Goal: Information Seeking & Learning: Learn about a topic

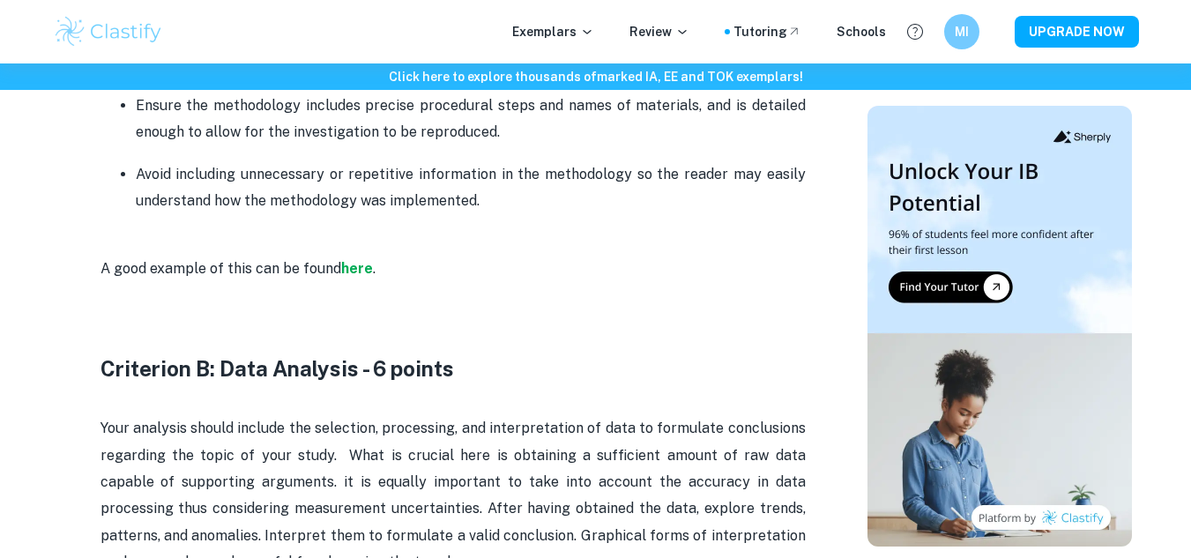
scroll to position [1813, 0]
click at [356, 268] on strong "here" at bounding box center [357, 267] width 32 height 17
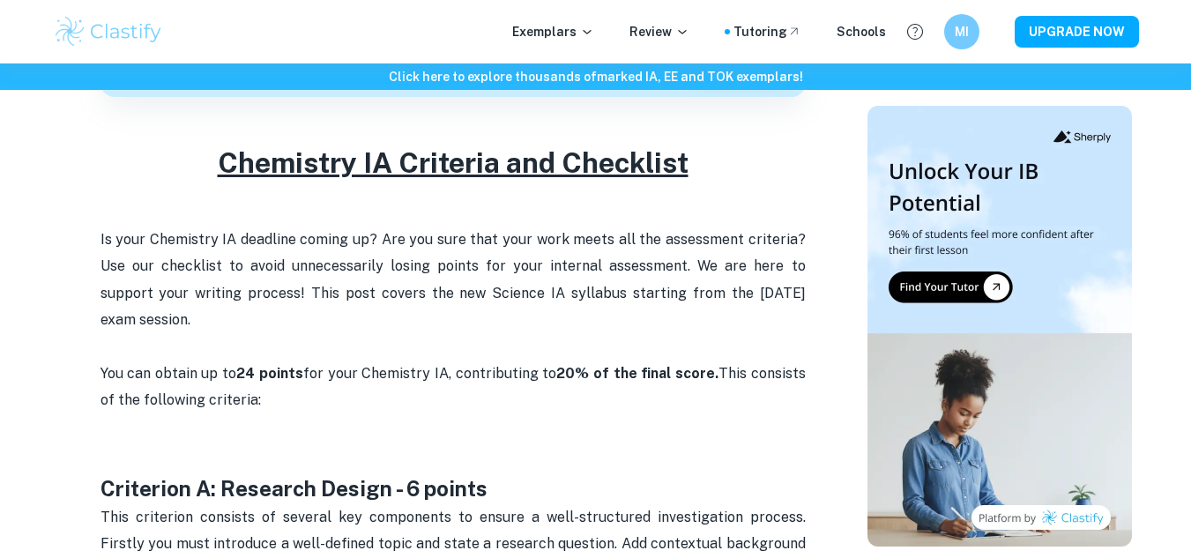
scroll to position [640, 0]
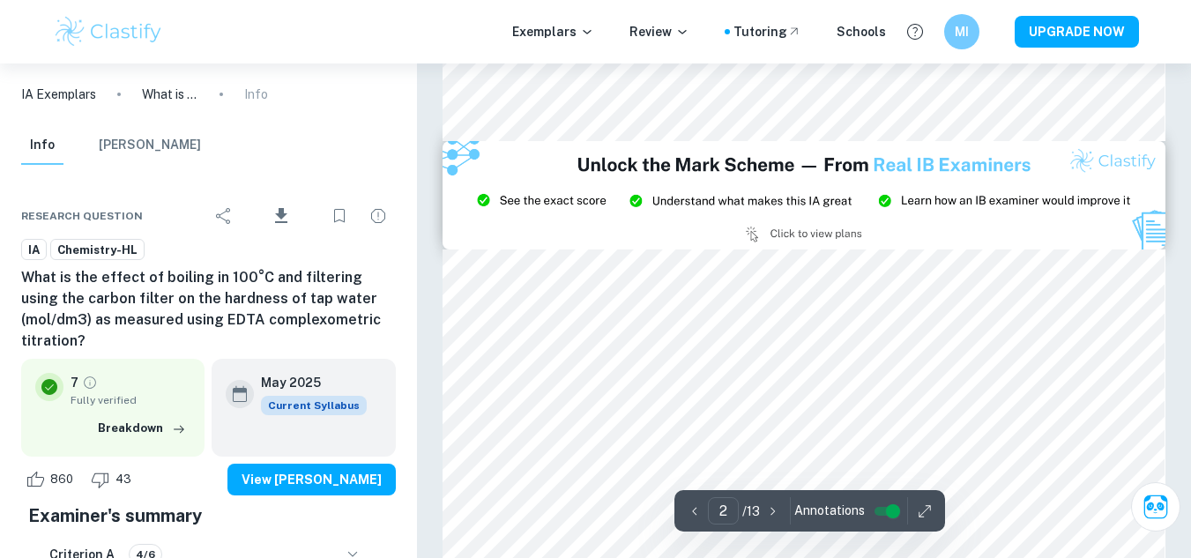
scroll to position [2072, 0]
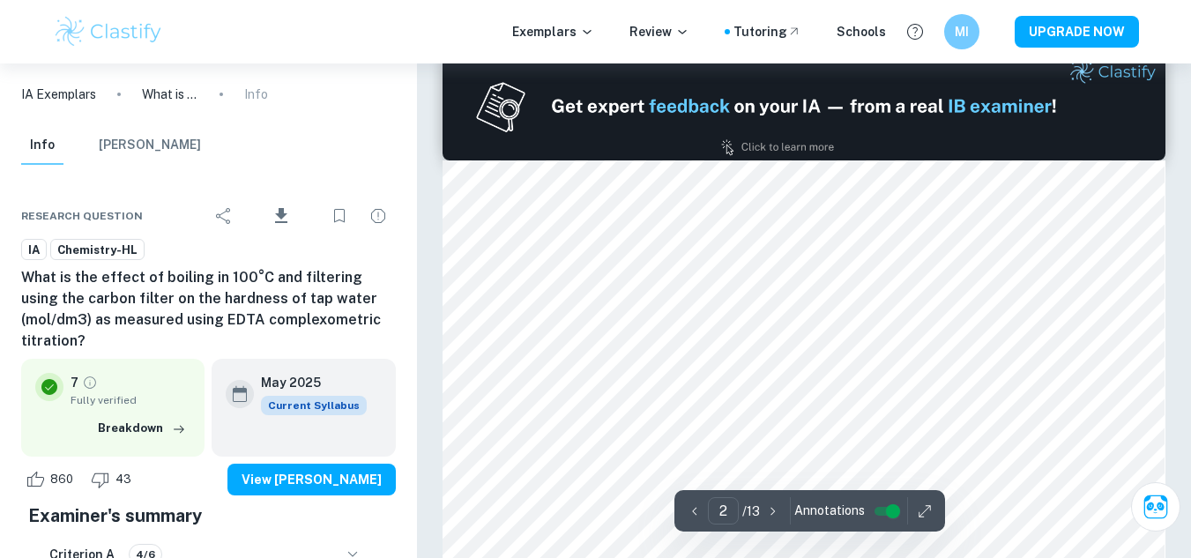
type input "1"
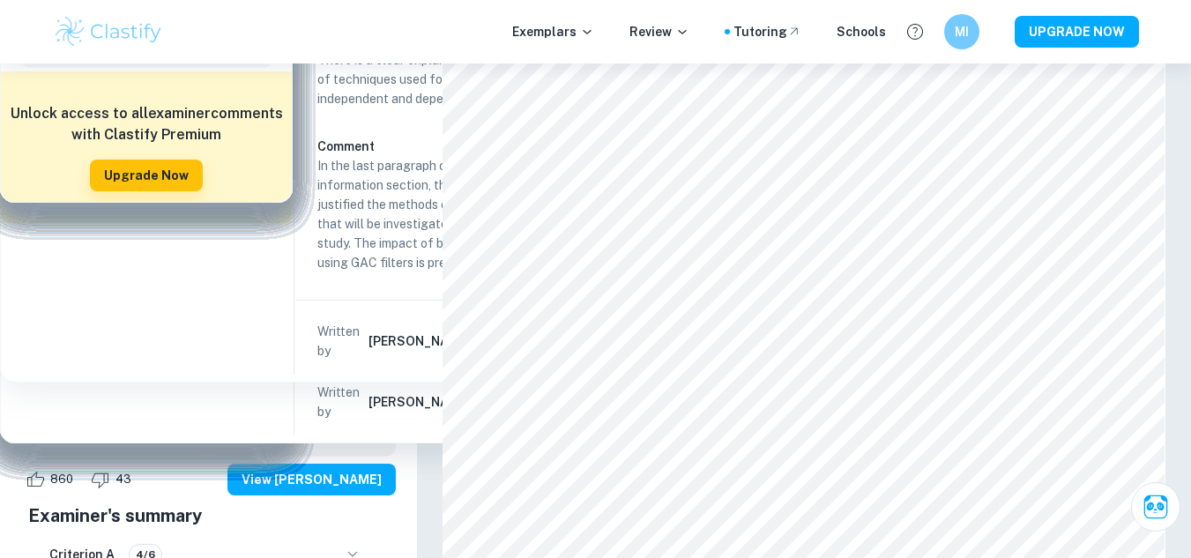
scroll to position [93, 0]
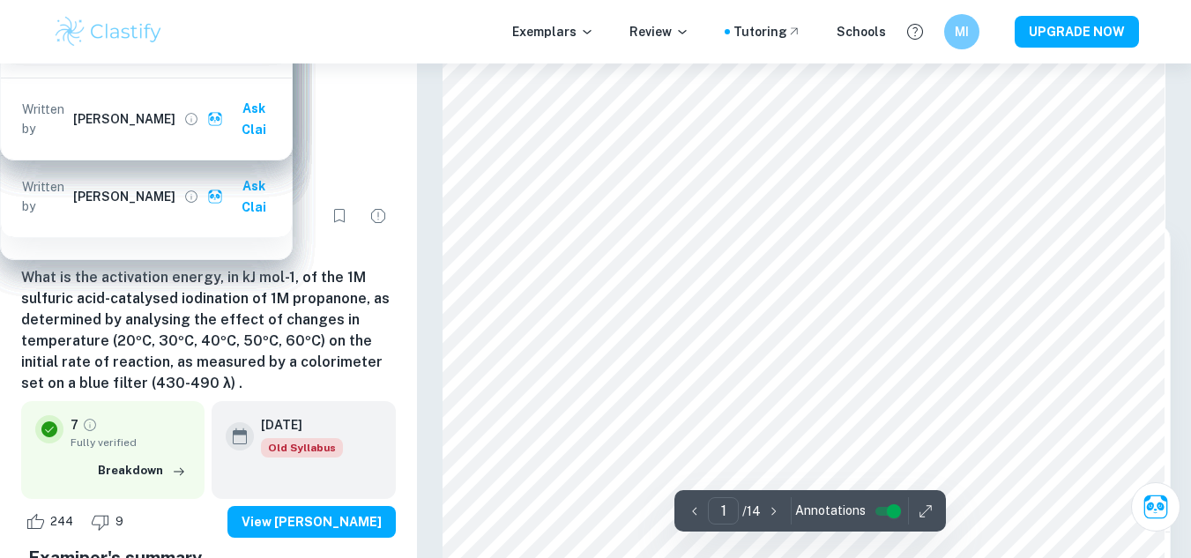
scroll to position [272, 0]
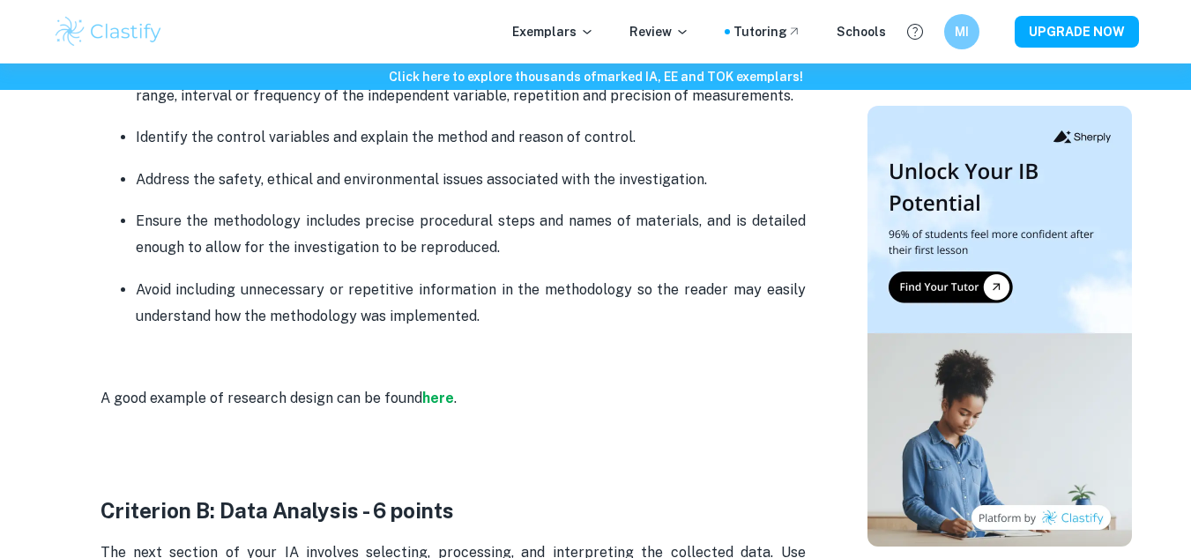
scroll to position [1697, 0]
click at [431, 394] on strong "here" at bounding box center [438, 397] width 32 height 17
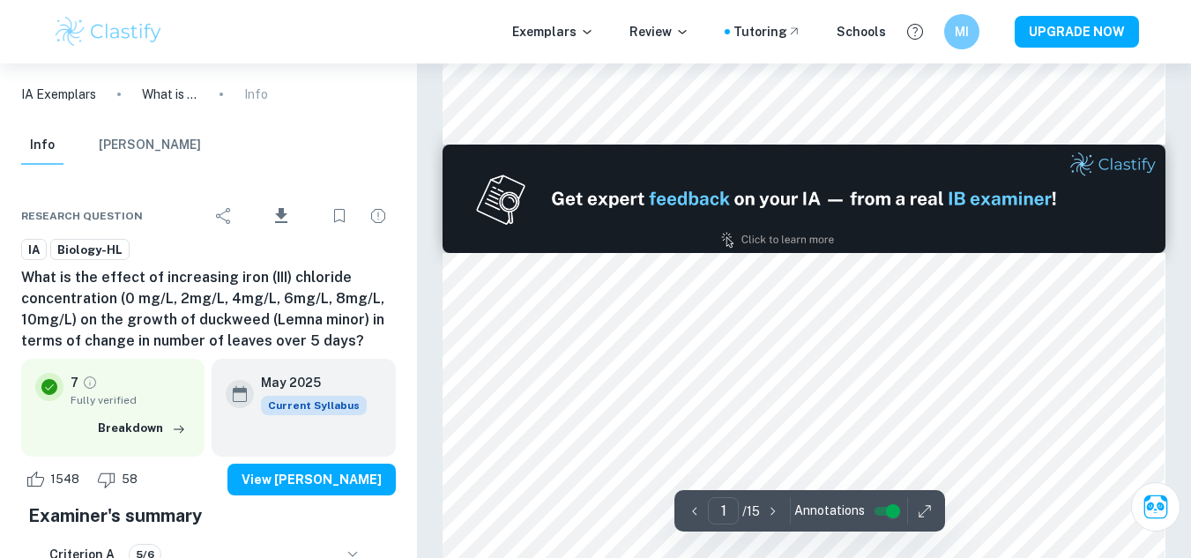
type input "2"
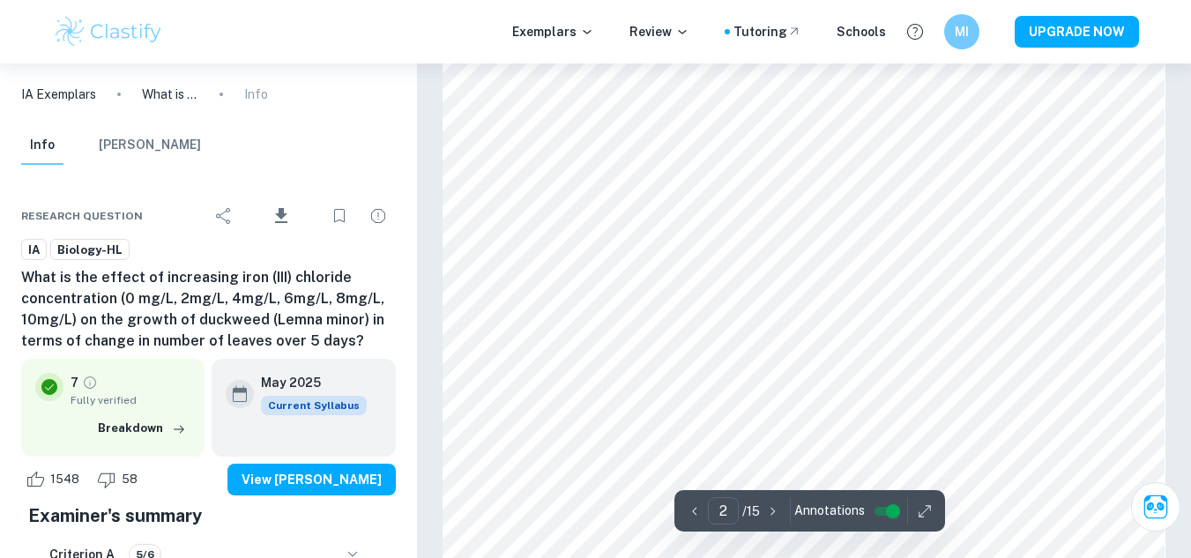
scroll to position [1262, 0]
